Goal: Check status

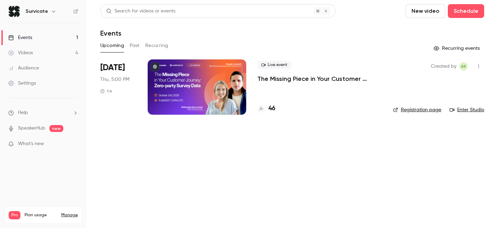
click at [299, 81] on p "The Missing Piece in Your Customer Journey: Zero-party Survey Data" at bounding box center [319, 79] width 125 height 8
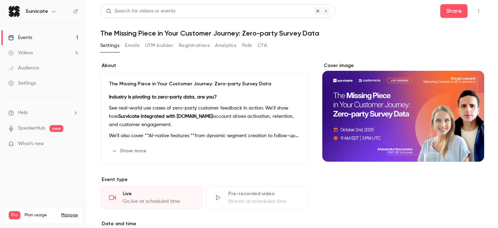
click at [196, 43] on button "Registrations" at bounding box center [194, 45] width 31 height 11
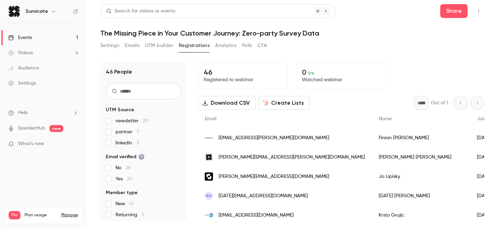
click at [120, 133] on span "partner 7" at bounding box center [128, 132] width 24 height 7
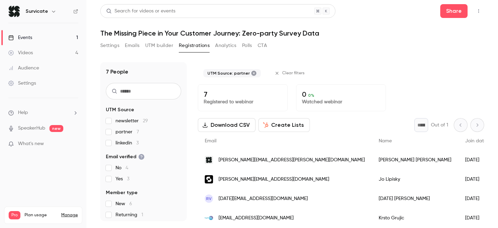
click at [110, 129] on label "partner 7" at bounding box center [143, 132] width 75 height 7
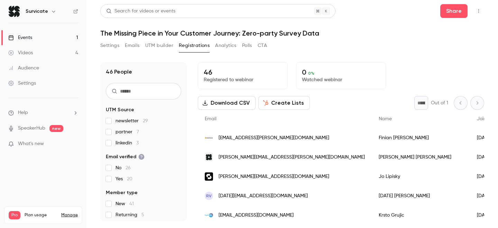
click at [118, 132] on span "partner 7" at bounding box center [128, 132] width 24 height 7
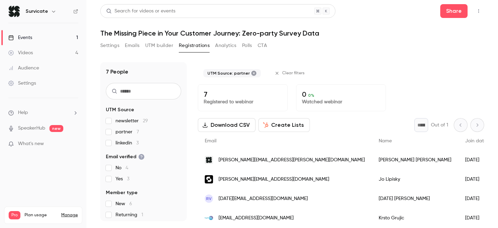
click at [118, 131] on span "partner 7" at bounding box center [128, 132] width 24 height 7
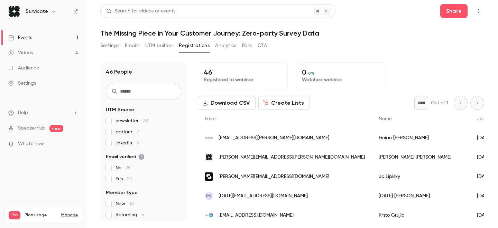
click at [396, 71] on div "46 Registered to webinar 0 0 % Watched webinar" at bounding box center [341, 75] width 286 height 27
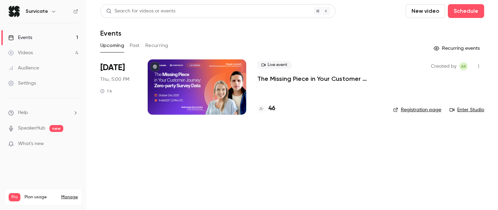
click at [279, 76] on p "The Missing Piece in Your Customer Journey: Zero-party Survey Data" at bounding box center [319, 79] width 125 height 8
